Goal: Information Seeking & Learning: Understand process/instructions

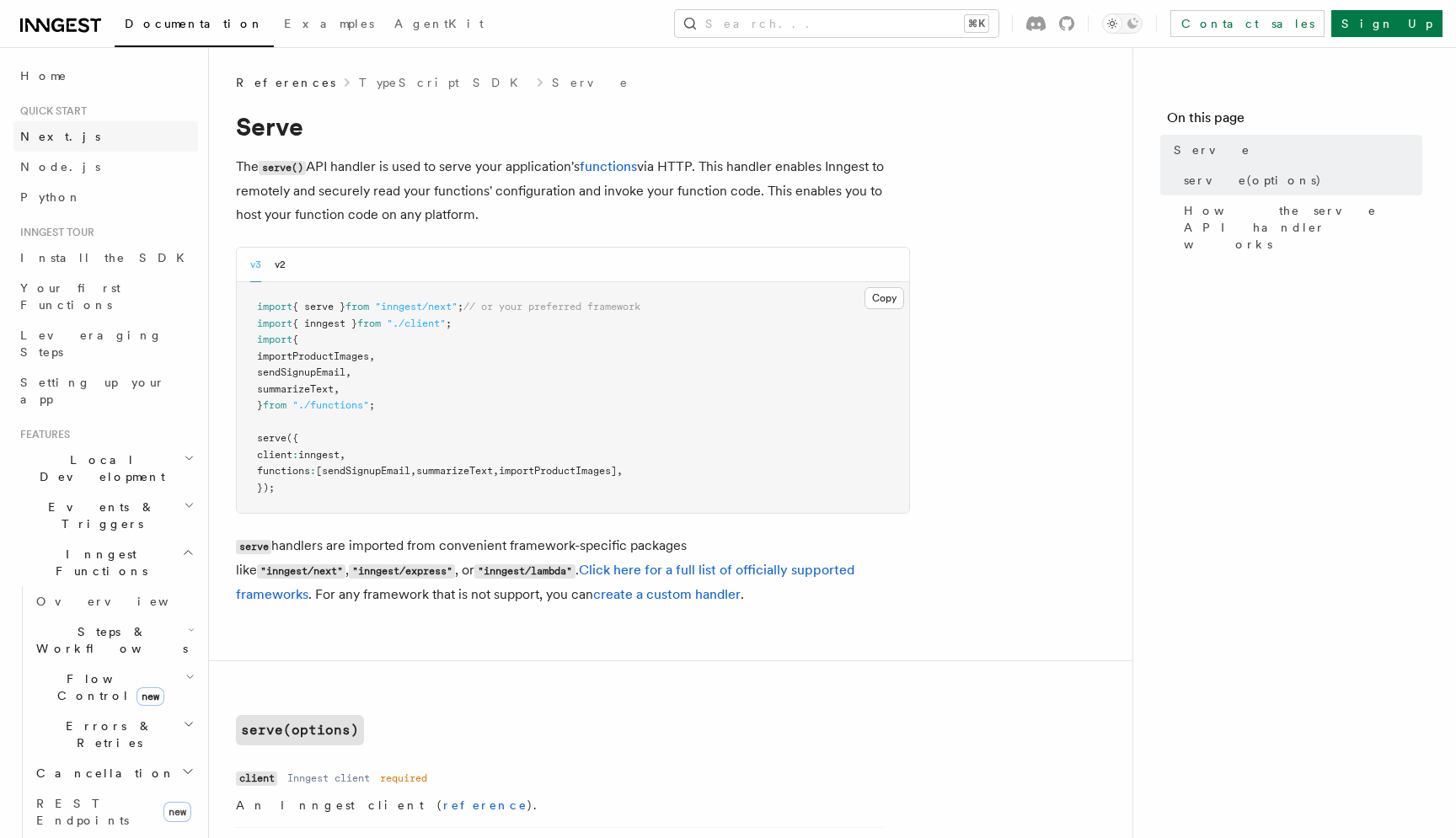
click at [26, 138] on span "Next.js" at bounding box center [60, 136] width 80 height 14
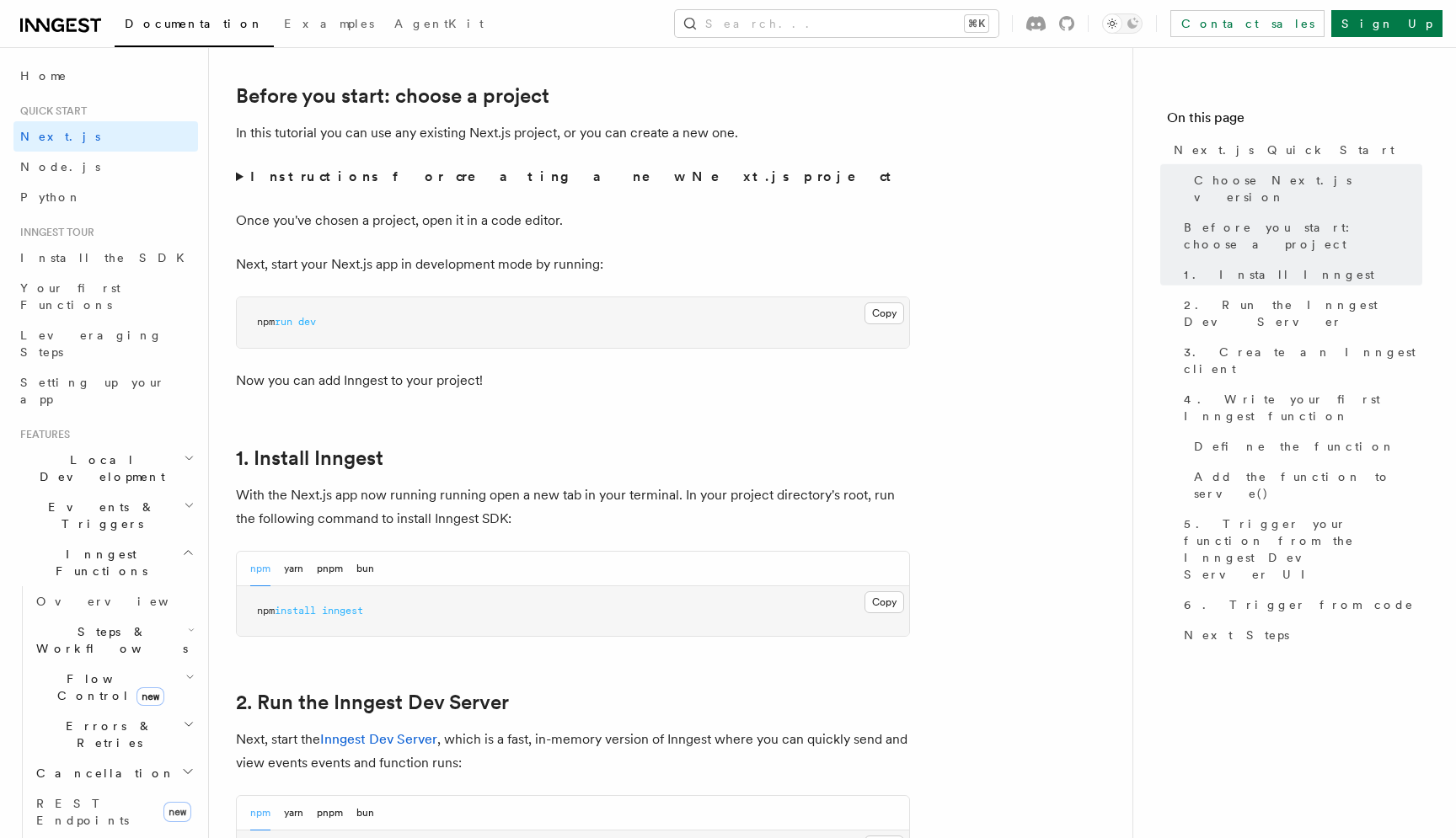
scroll to position [590, 0]
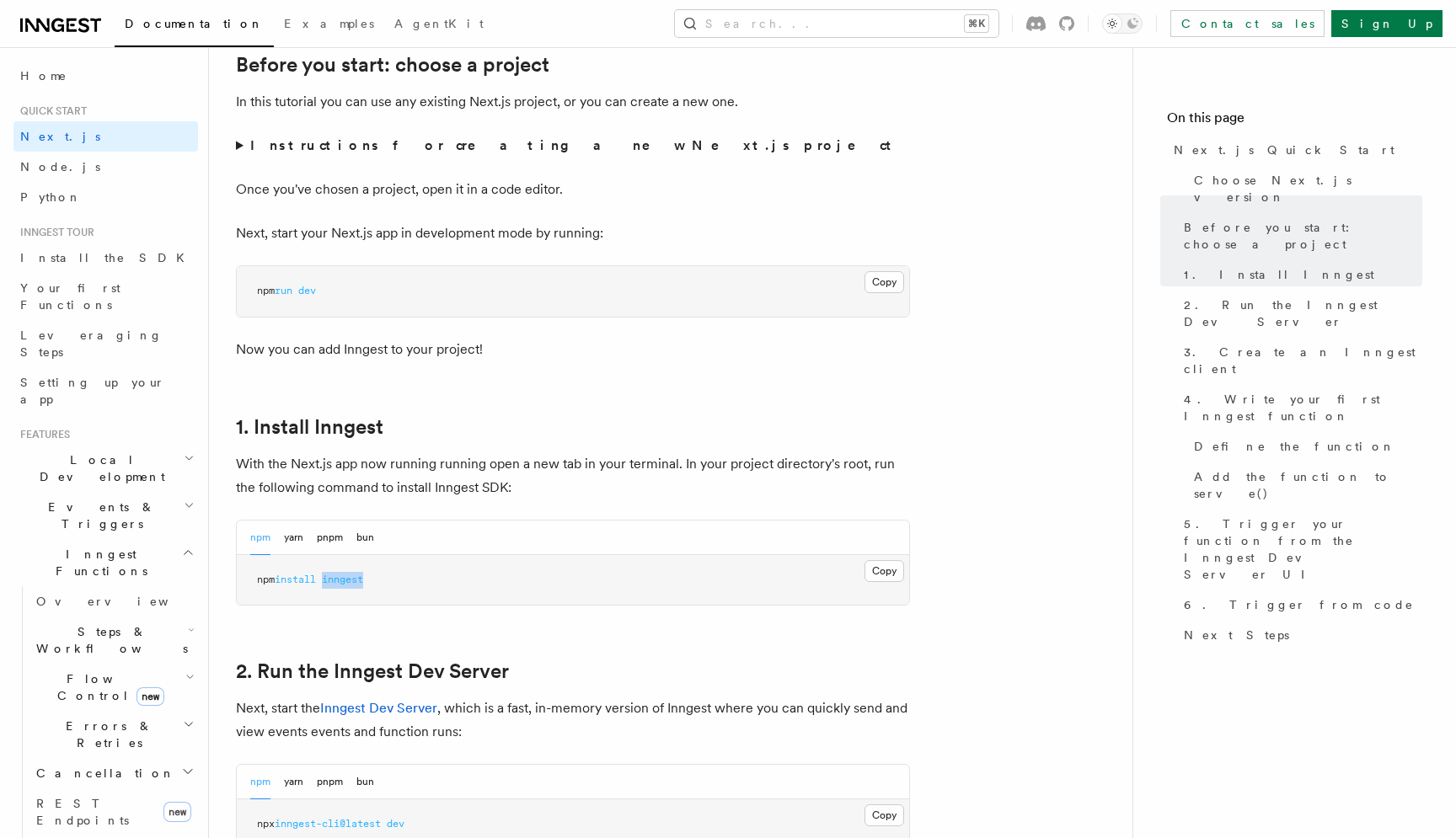
click at [336, 585] on span "inngest" at bounding box center [342, 579] width 41 height 12
copy span "npm install inngest"
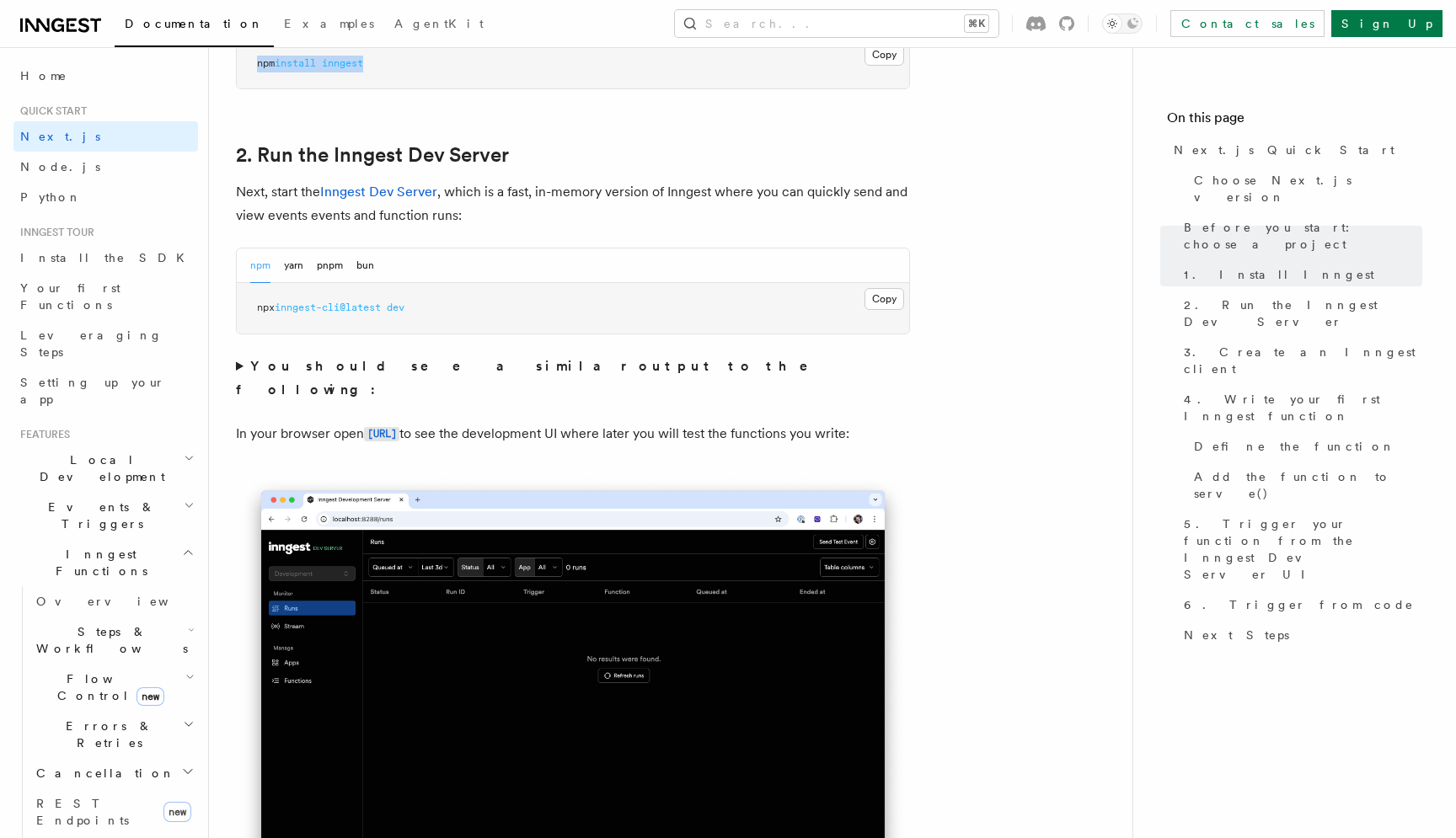
scroll to position [1123, 0]
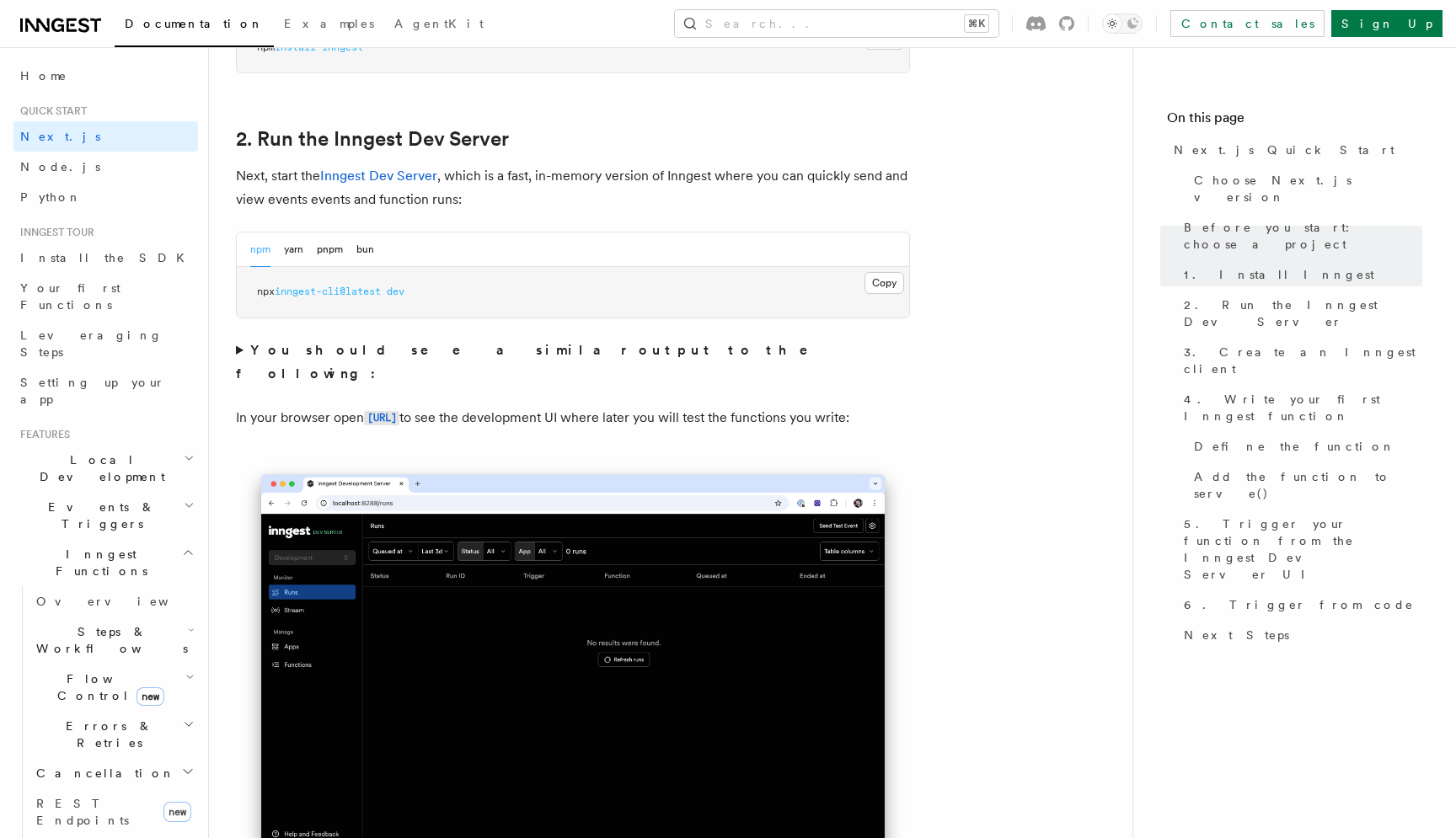
click at [319, 293] on span "inngest-cli@latest" at bounding box center [328, 291] width 106 height 12
copy span "npx inngest-cli@latest dev"
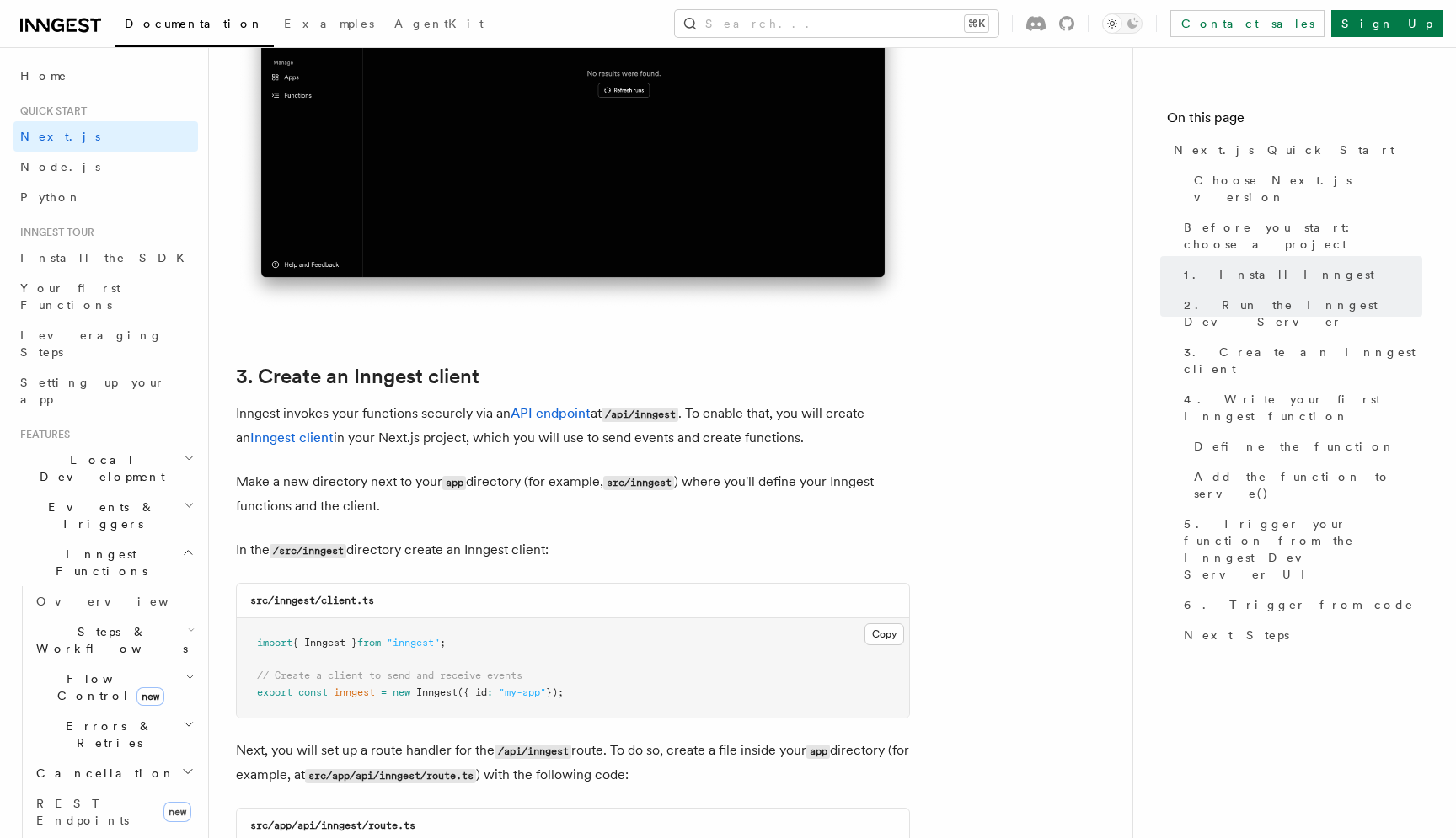
scroll to position [1693, 0]
click at [337, 602] on code "src/inngest/client.ts" at bounding box center [312, 599] width 124 height 12
click at [333, 605] on code "src/inngest/client.ts" at bounding box center [312, 599] width 124 height 12
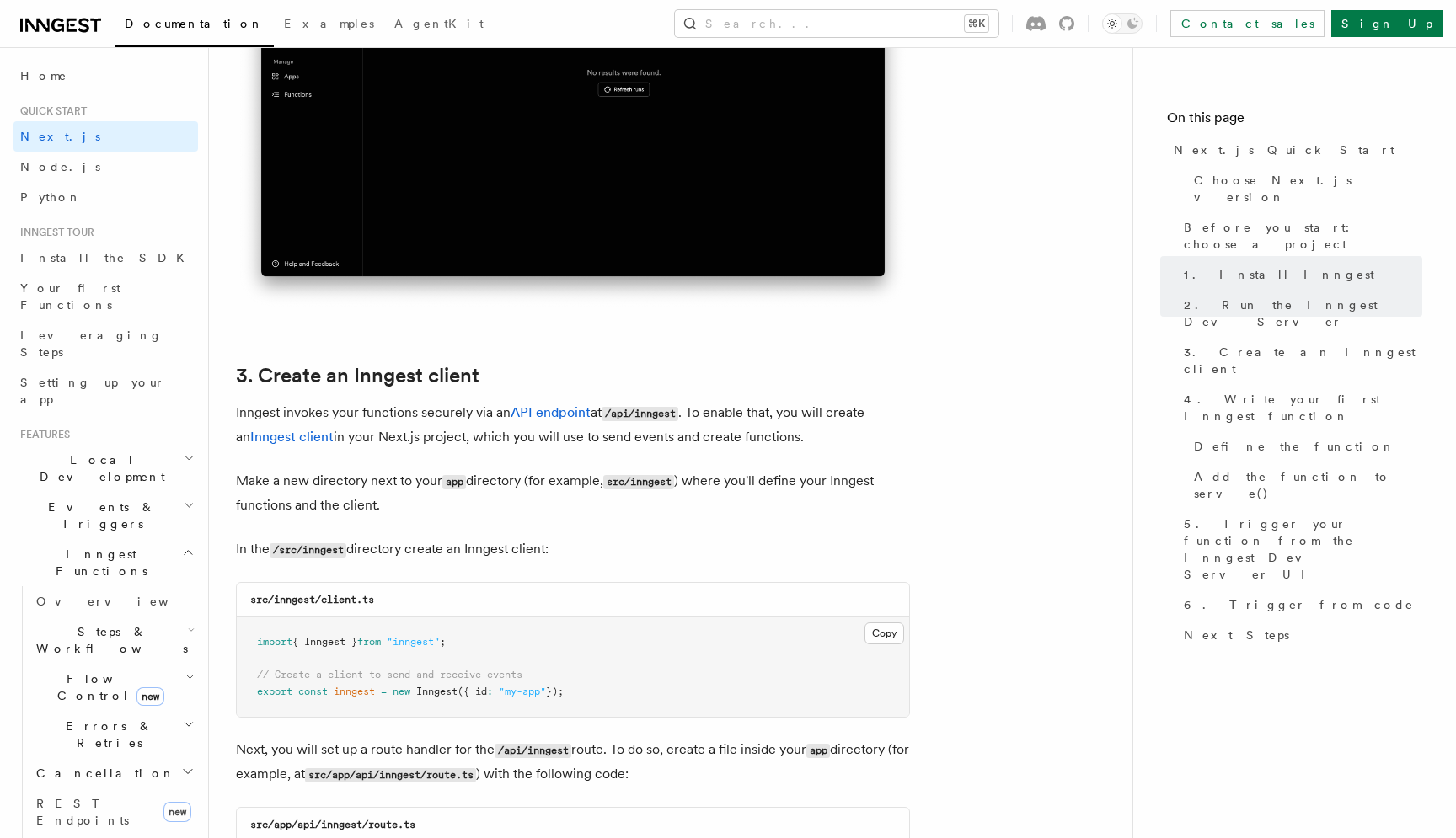
click at [333, 605] on code "src/inngest/client.ts" at bounding box center [312, 599] width 124 height 12
click at [889, 633] on button "Copy Copied" at bounding box center [884, 634] width 39 height 22
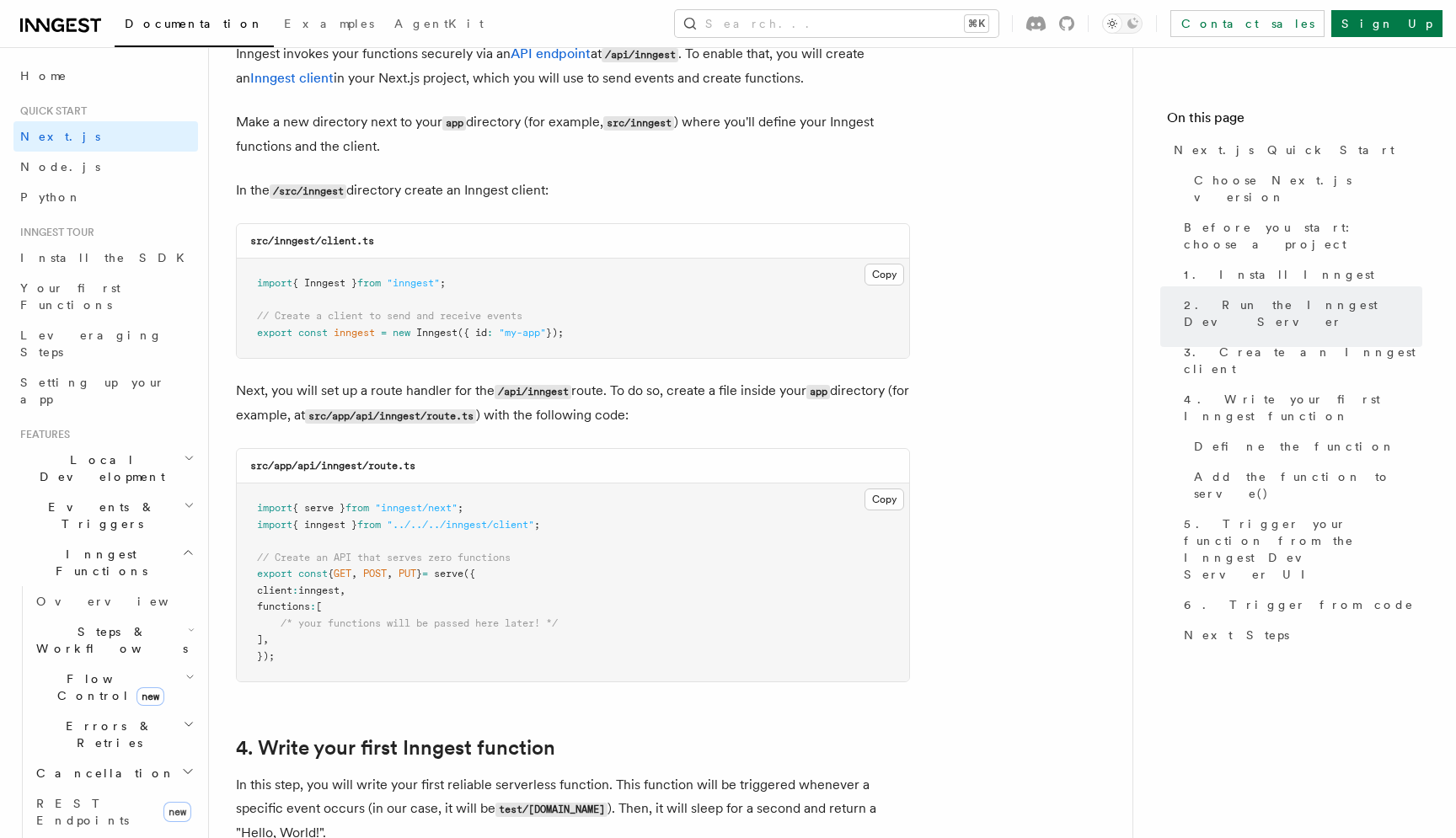
scroll to position [2054, 0]
click at [372, 469] on code "src/app/api/inngest/route.ts" at bounding box center [332, 463] width 165 height 12
click at [378, 468] on code "src/app/api/inngest/route.ts" at bounding box center [332, 463] width 165 height 12
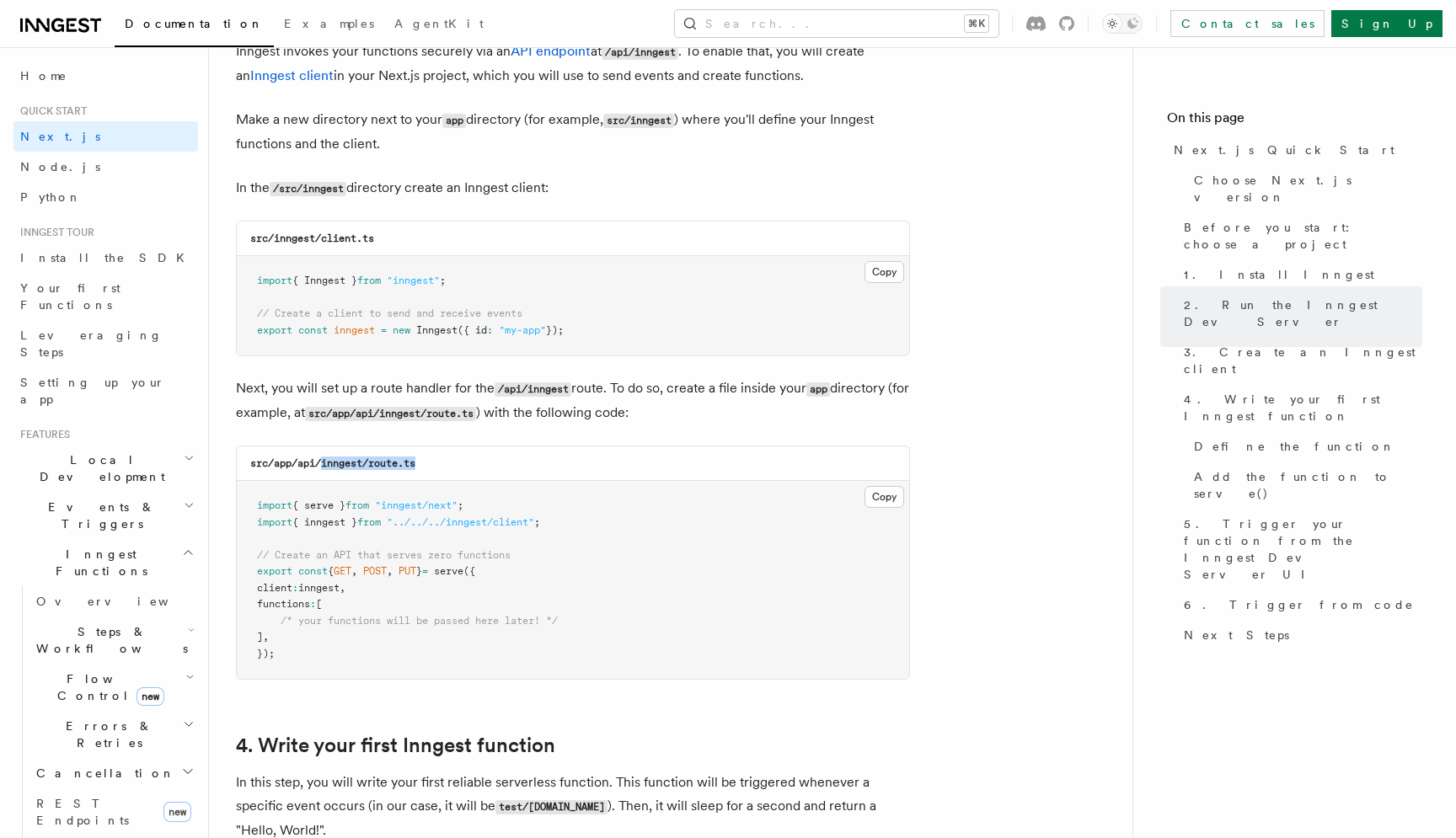
drag, startPoint x: 325, startPoint y: 464, endPoint x: 473, endPoint y: 464, distance: 148.0
click at [473, 464] on div "src/app/api/inngest/route.ts" at bounding box center [573, 464] width 672 height 35
copy code "inngest/route.ts"
click at [873, 502] on button "Copy Copied" at bounding box center [884, 497] width 39 height 22
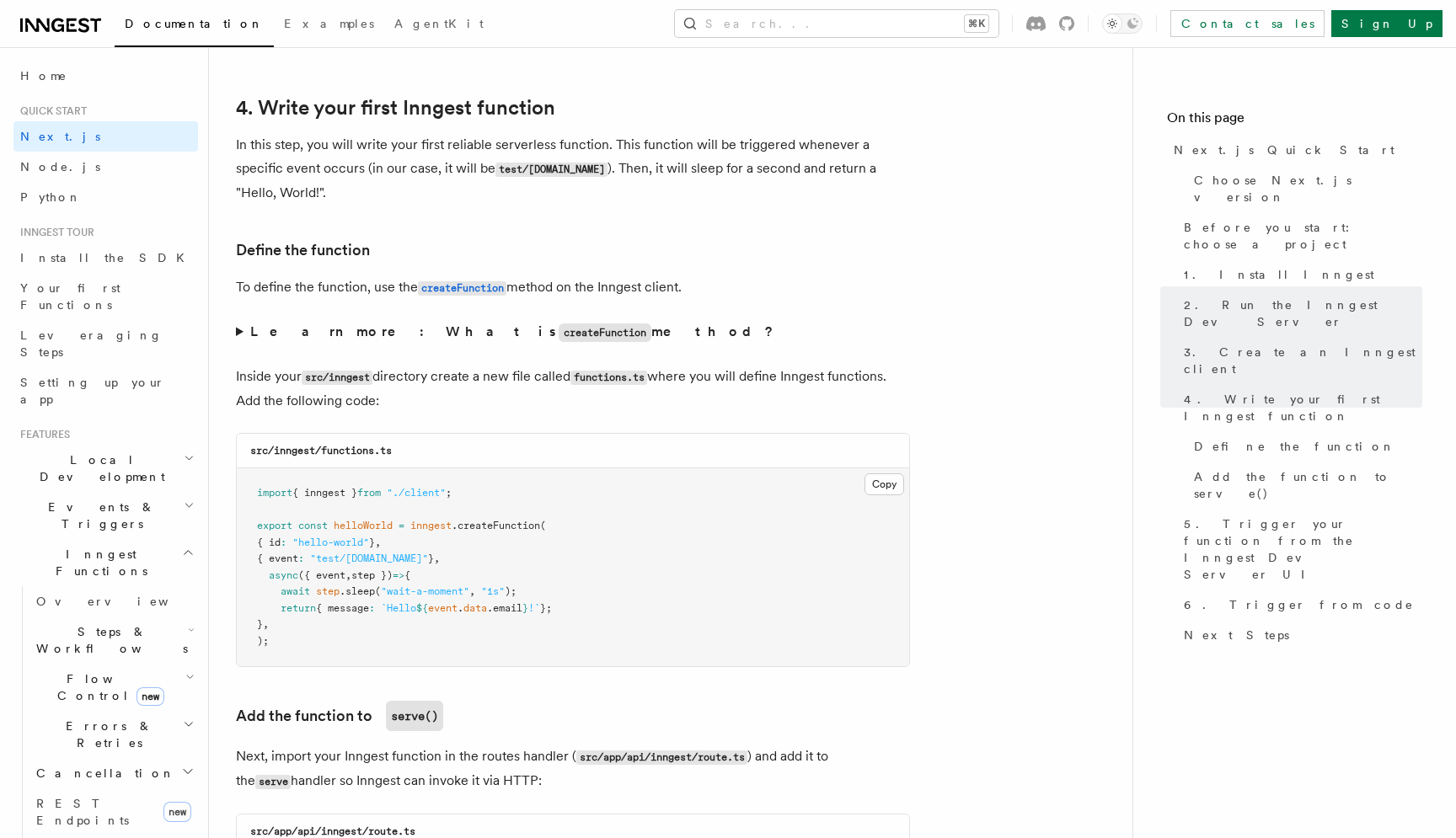
scroll to position [2693, 0]
click at [885, 493] on button "Copy Copied" at bounding box center [884, 483] width 39 height 22
click at [871, 491] on button "Copy Copied" at bounding box center [884, 483] width 39 height 22
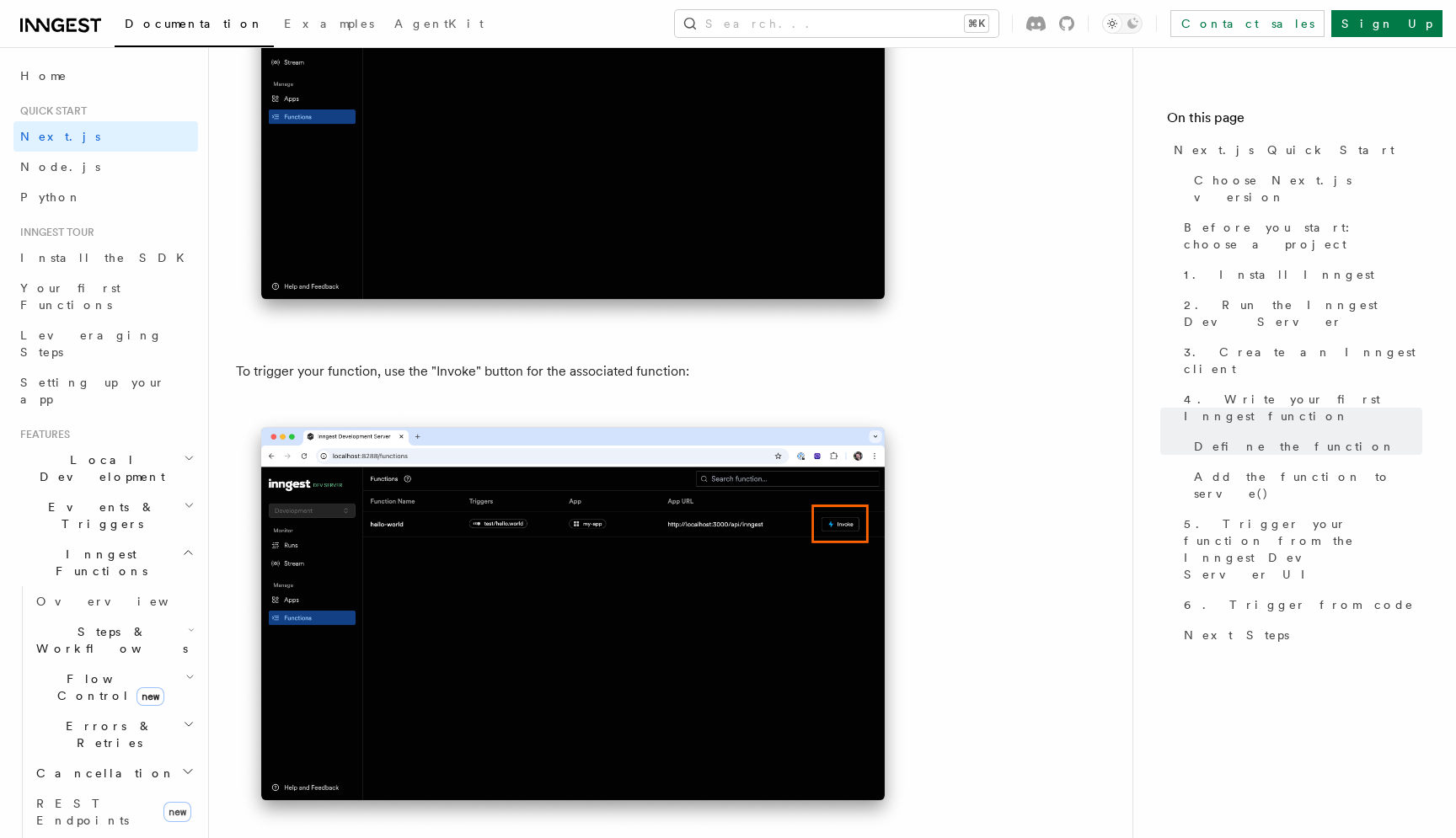
scroll to position [4272, 0]
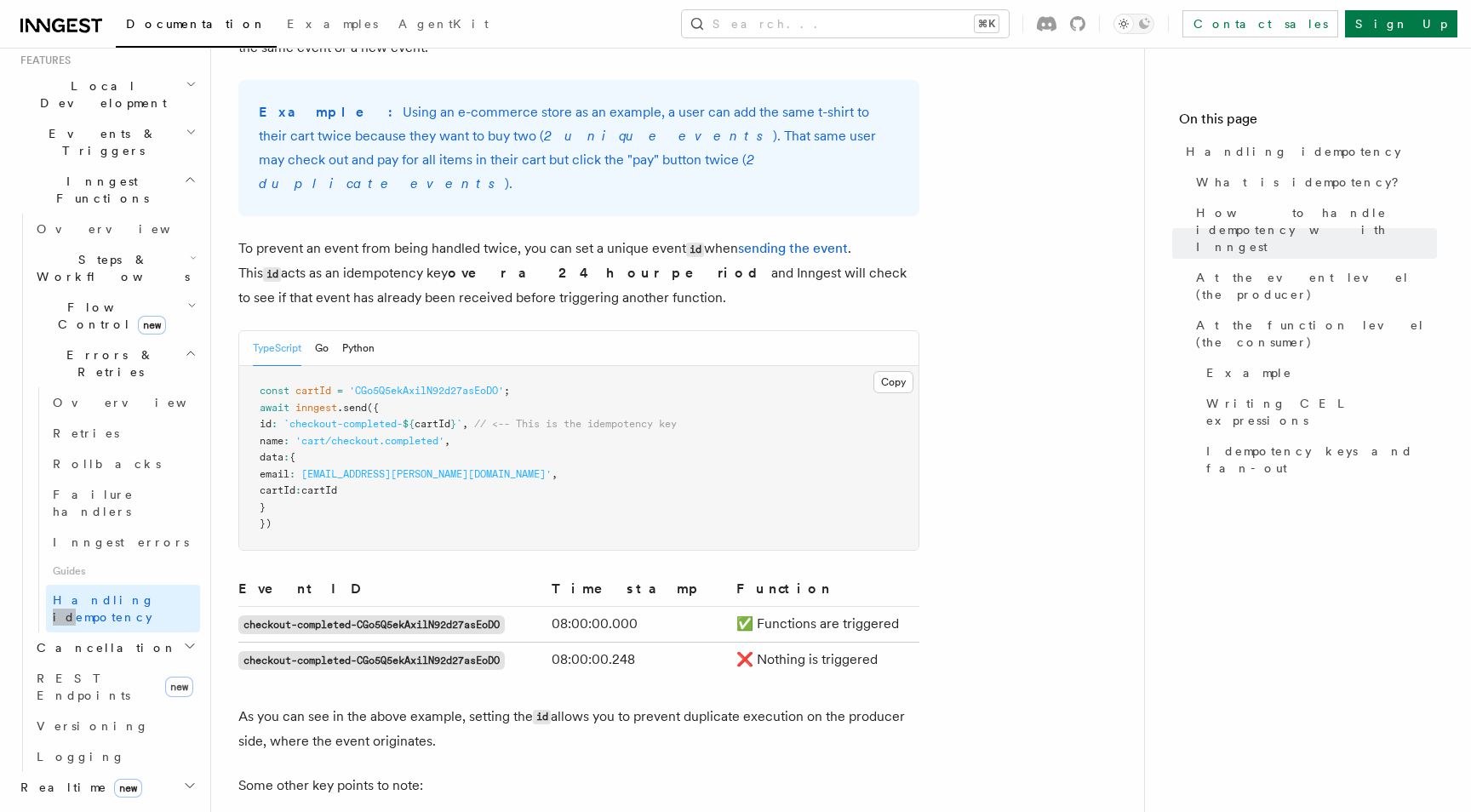
scroll to position [732, 0]
click at [1345, 209] on span "How to handle idempotency with Inngest" at bounding box center [1316, 229] width 241 height 51
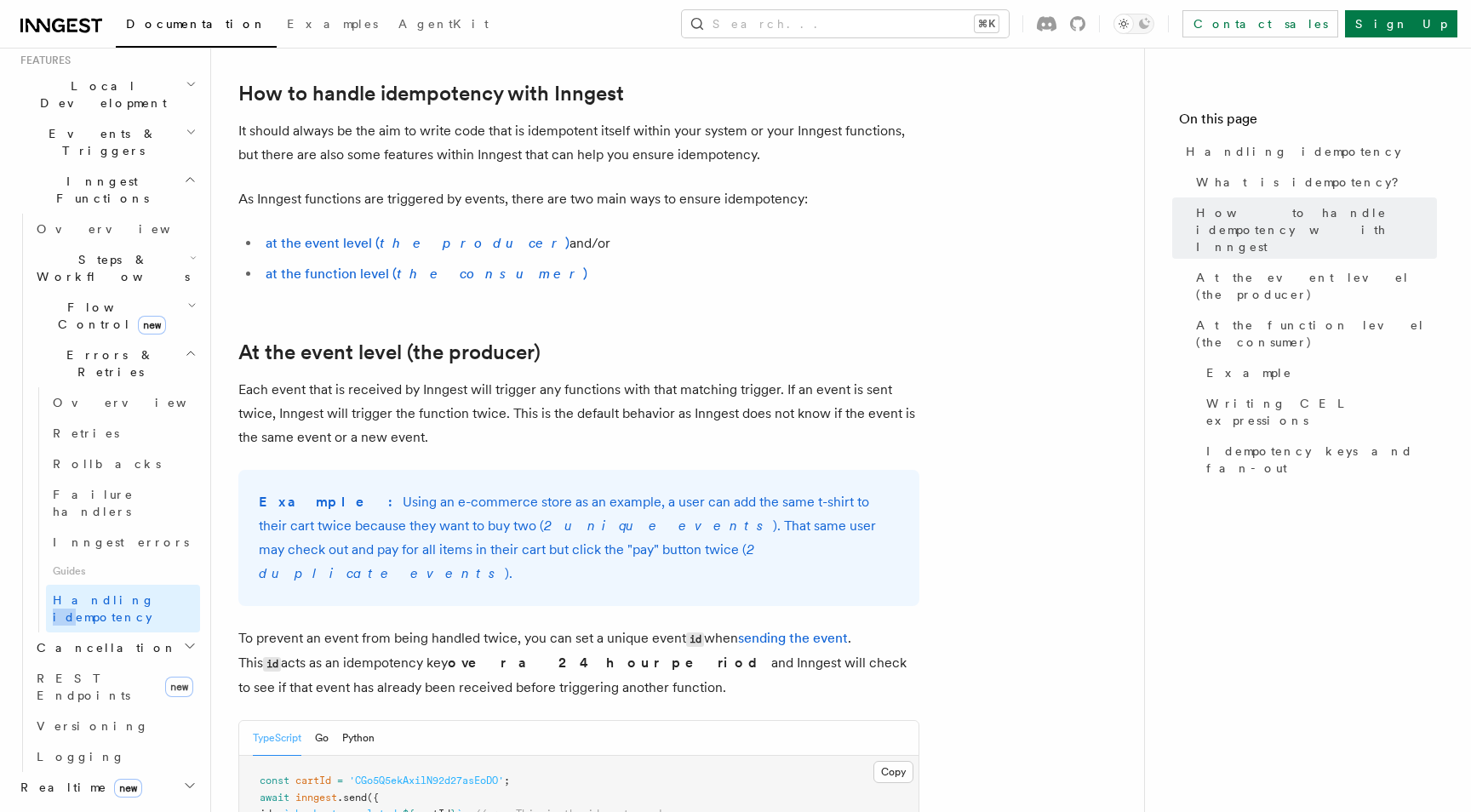
scroll to position [369, 0]
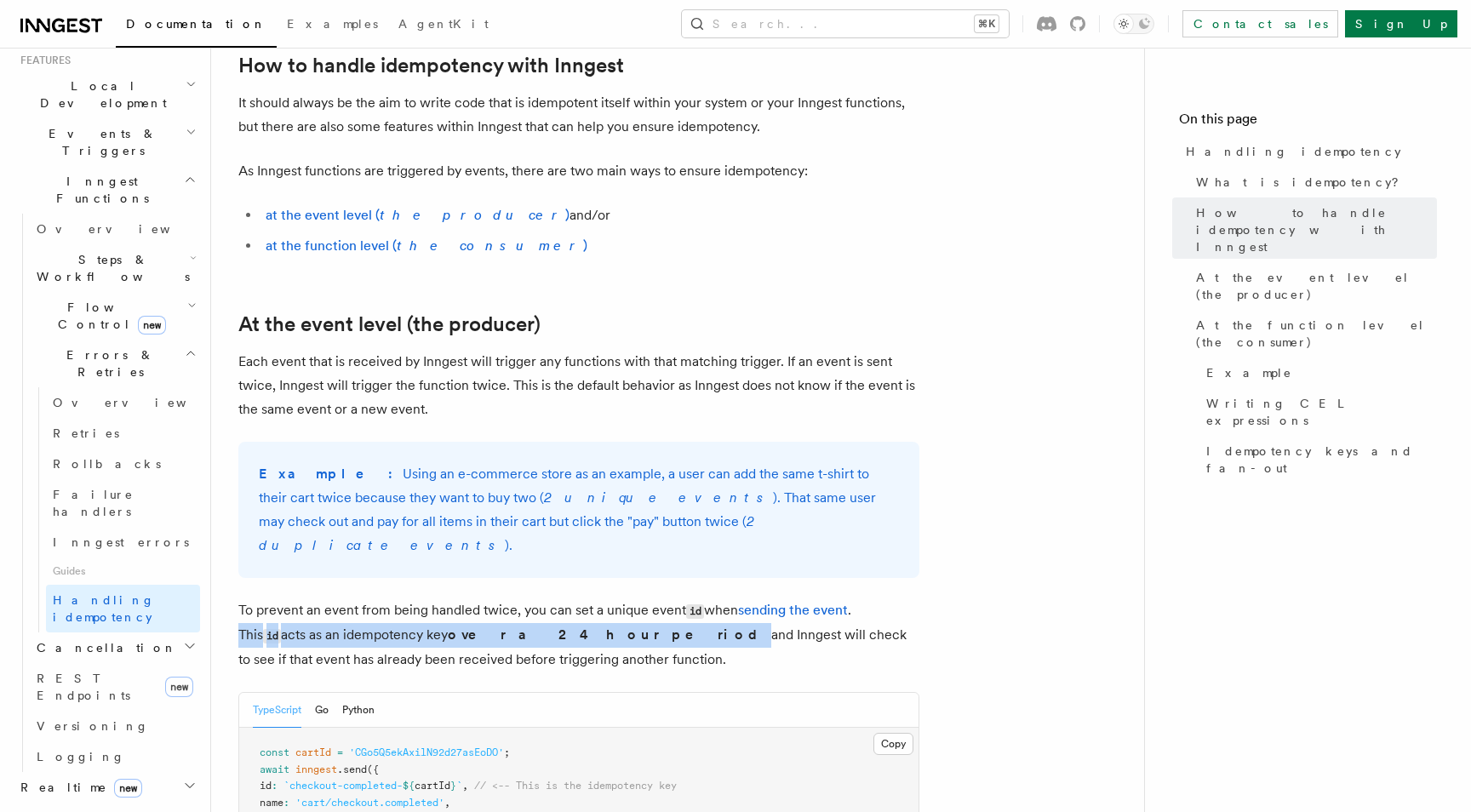
drag, startPoint x: 862, startPoint y: 586, endPoint x: 541, endPoint y: 608, distance: 321.8
click at [541, 608] on p "To prevent an event from being handled twice, you can set a unique event id whe…" at bounding box center [579, 634] width 681 height 73
copy p "This id acts as an idempotency key over a 24 hour period"
